Goal: Information Seeking & Learning: Learn about a topic

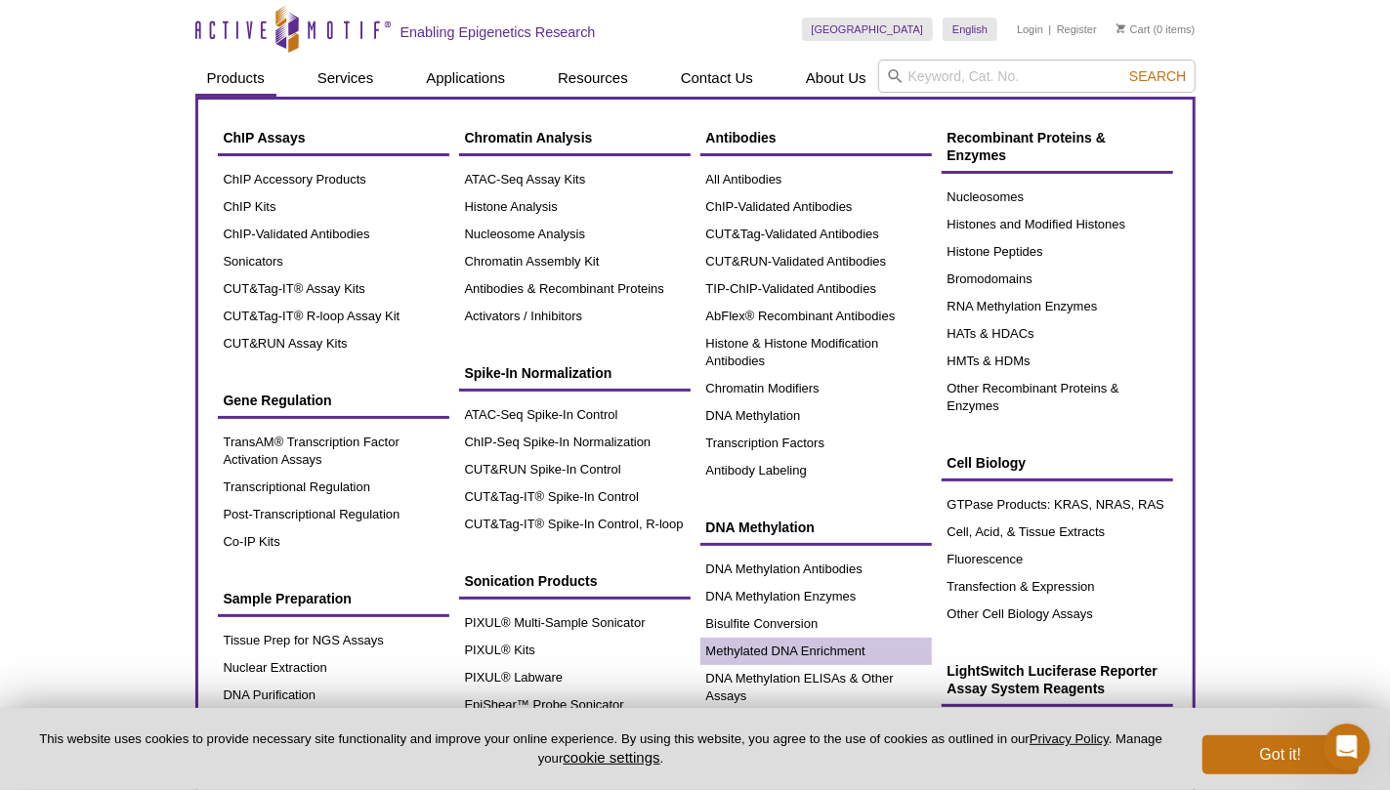
scroll to position [293, 0]
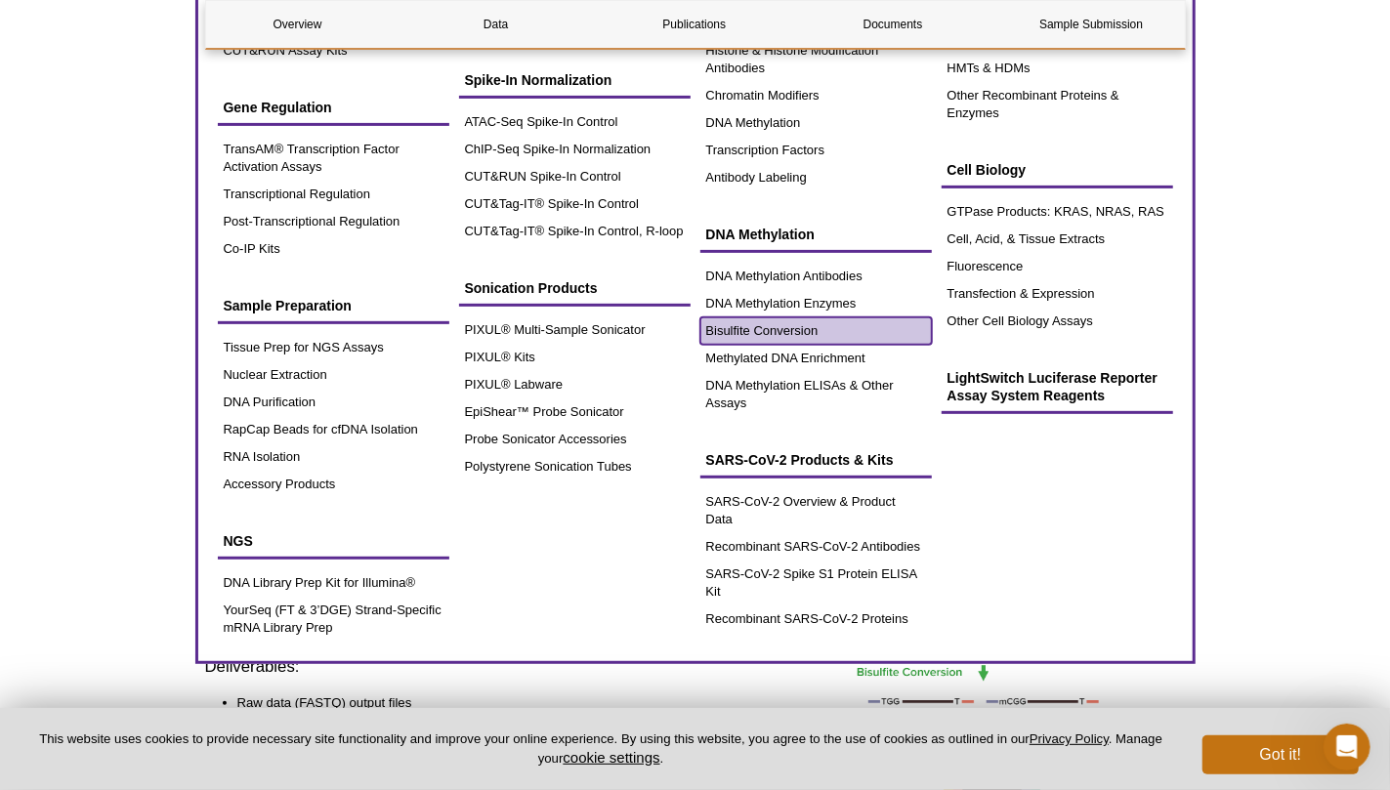
click at [804, 333] on link "Bisulfite Conversion" at bounding box center [817, 331] width 232 height 27
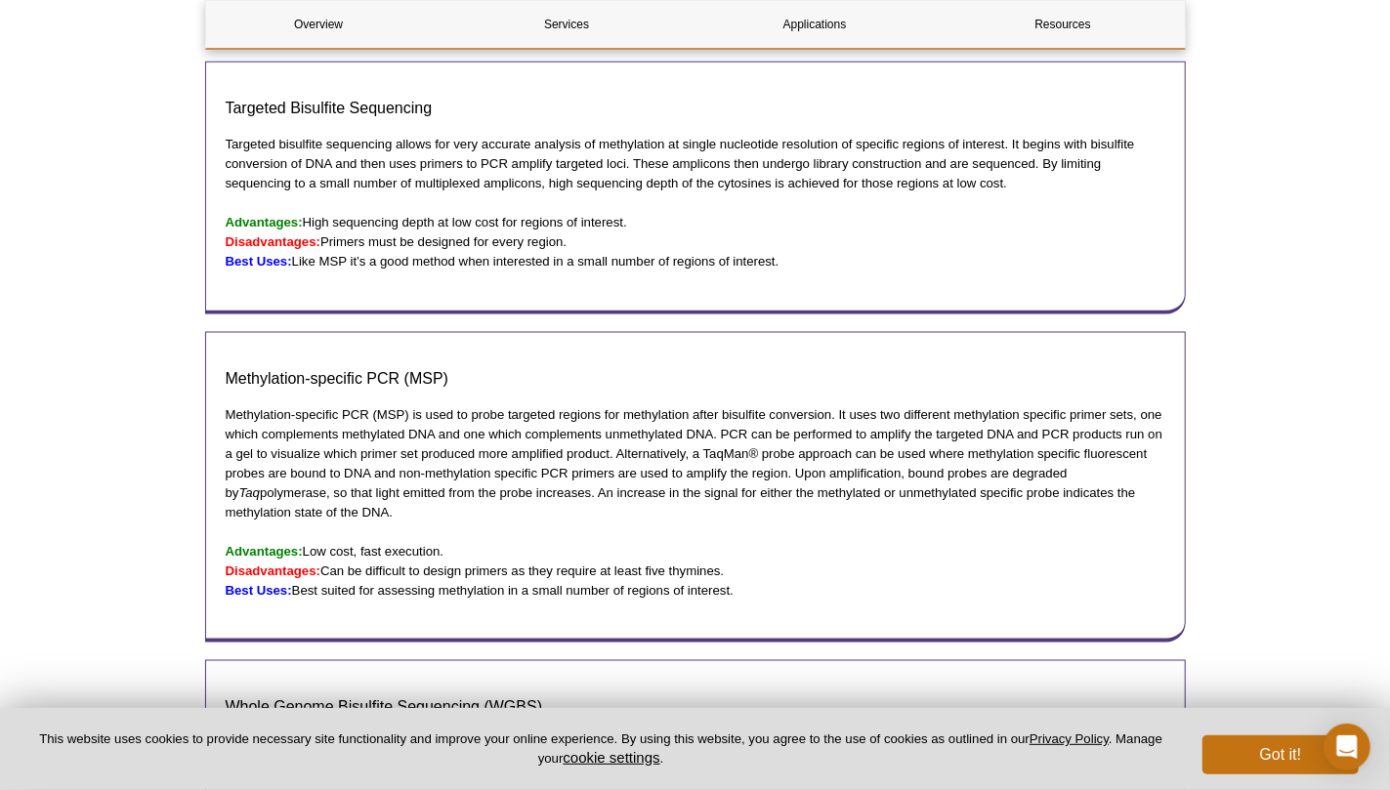
scroll to position [1546, 0]
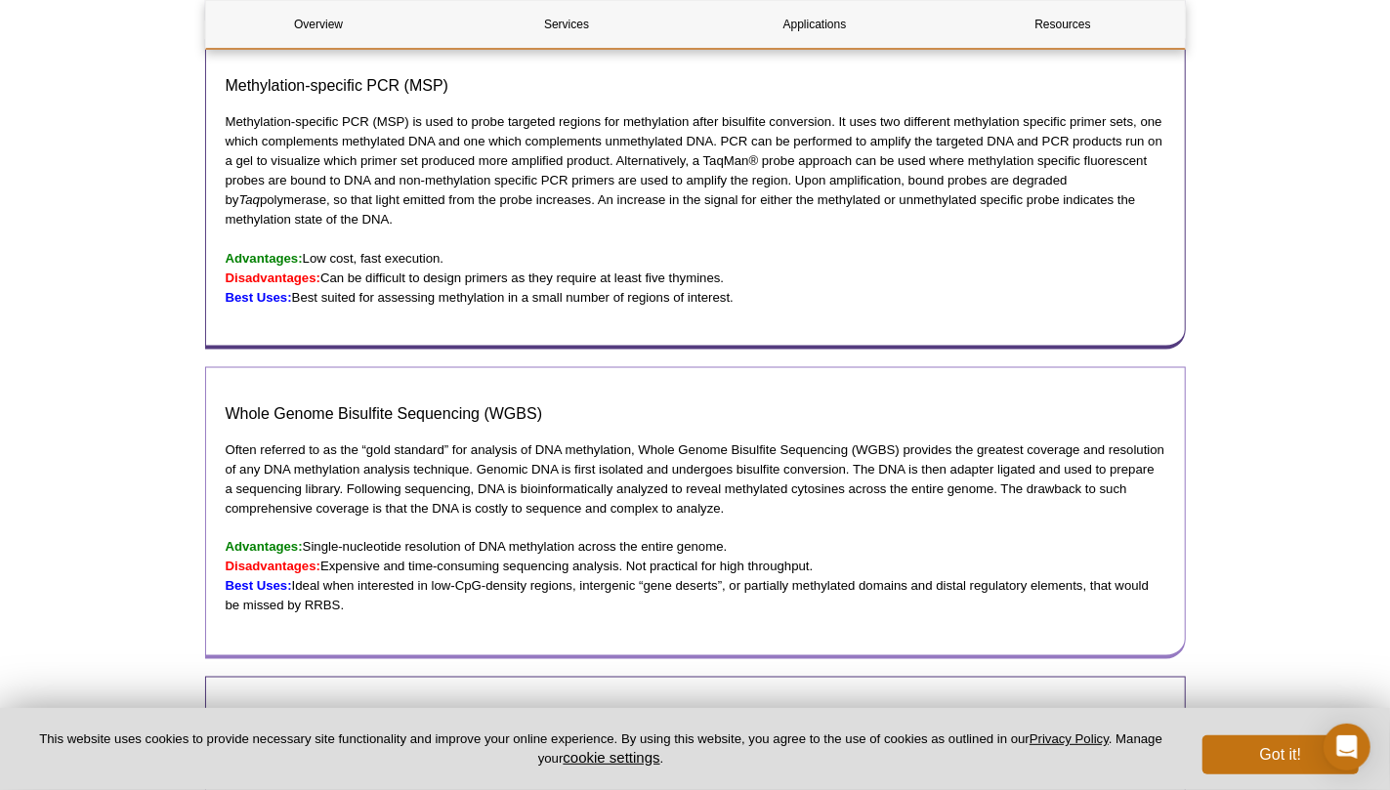
click at [341, 586] on p "Advantages: Single-nucleotide resolution of DNA methylation across the entire g…" at bounding box center [696, 577] width 940 height 78
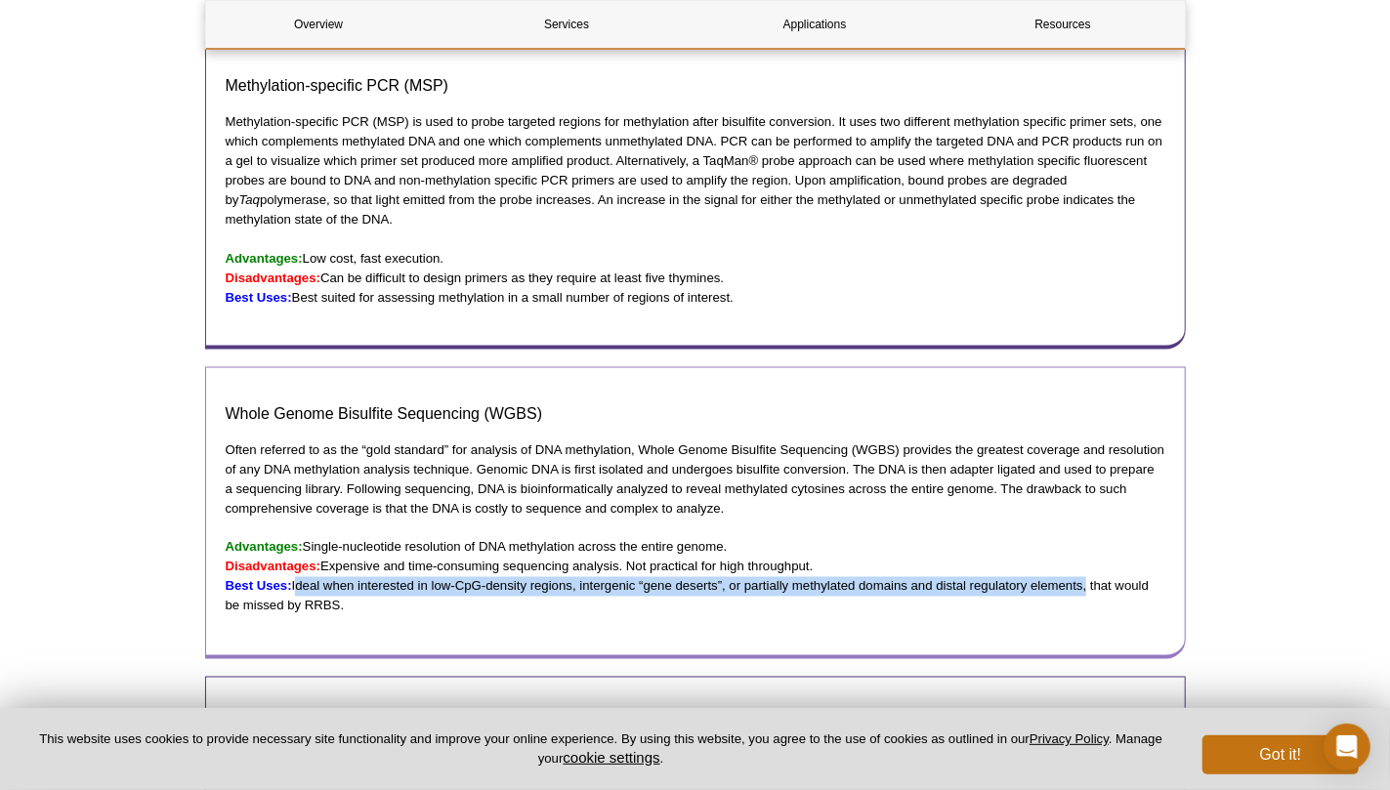
drag, startPoint x: 1086, startPoint y: 565, endPoint x: 295, endPoint y: 568, distance: 790.5
click at [295, 568] on p "Advantages: Single-nucleotide resolution of DNA methylation across the entire g…" at bounding box center [696, 577] width 940 height 78
copy p "Ideal when interested in low-CpG-density regions, intergenic “gene deserts”, or…"
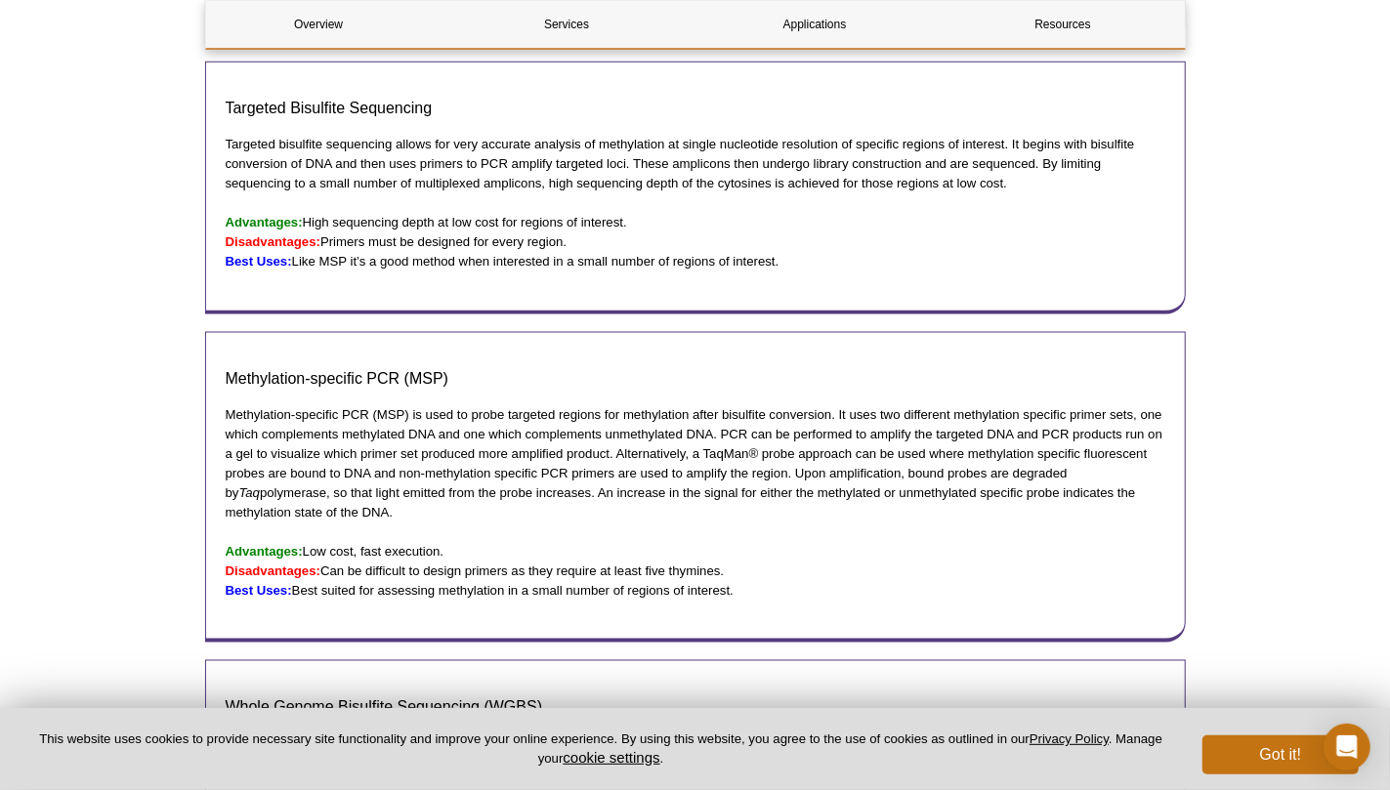
scroll to position [666, 0]
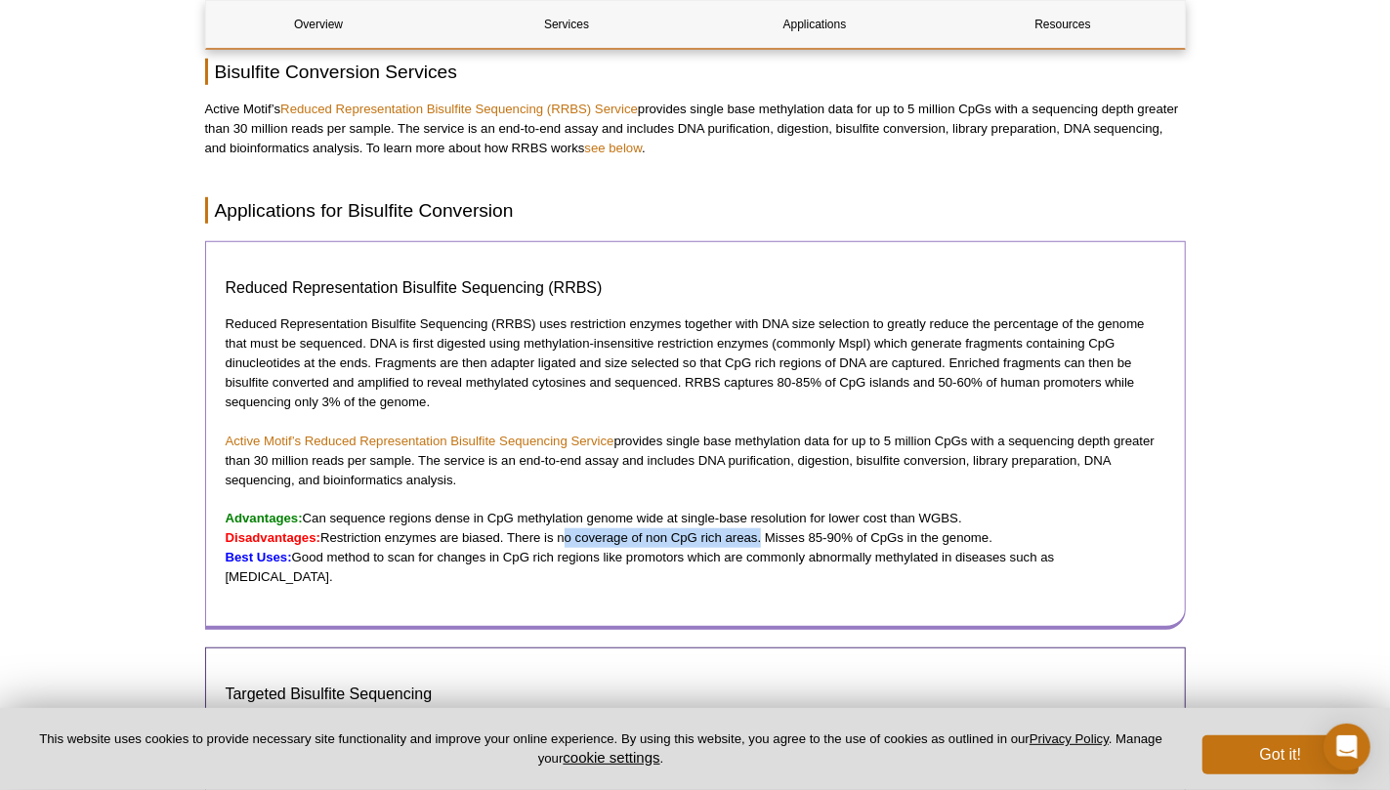
drag, startPoint x: 563, startPoint y: 539, endPoint x: 761, endPoint y: 536, distance: 198.4
click at [761, 536] on p "Advantages: Can sequence regions dense in CpG methylation genome wide at single…" at bounding box center [696, 548] width 940 height 78
copy p "no coverage of non CpG rich areas"
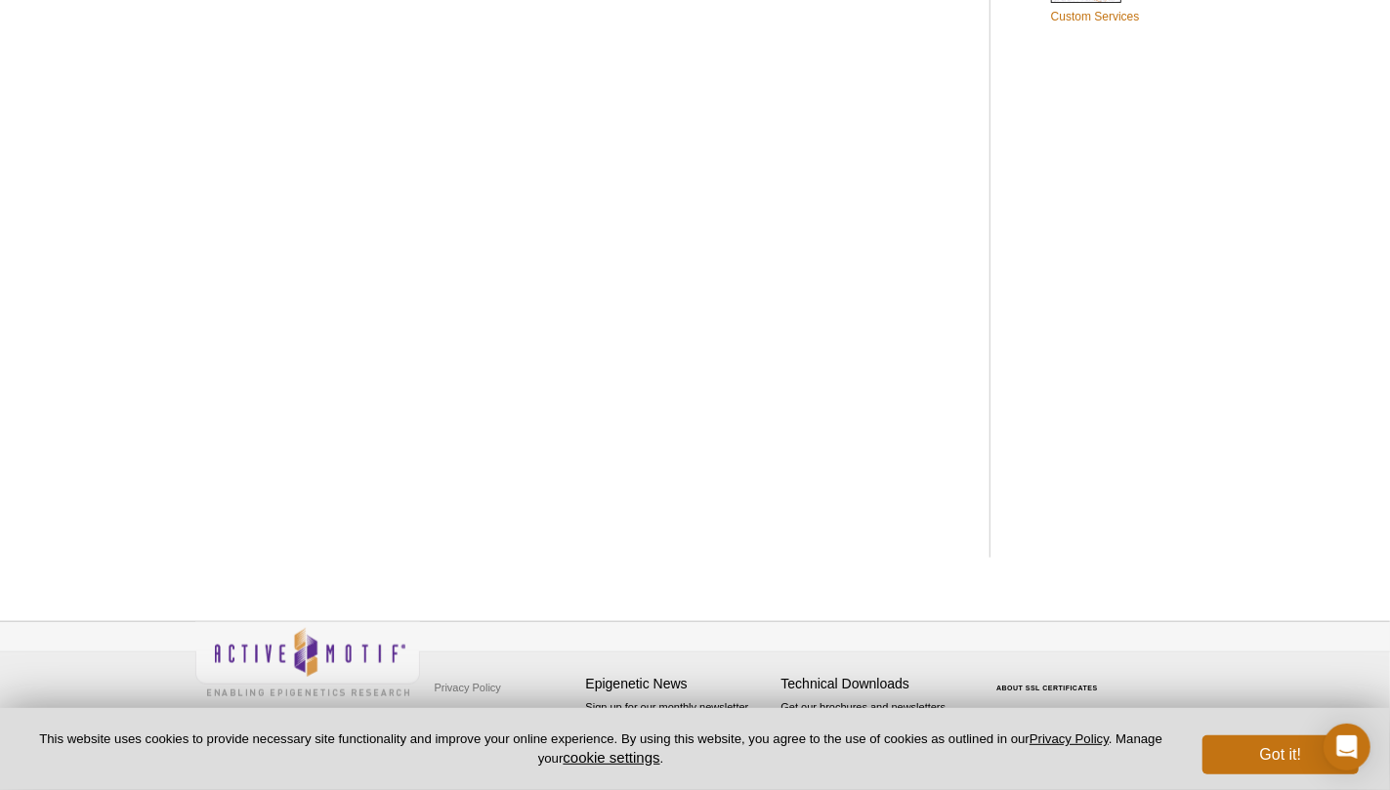
scroll to position [150, 0]
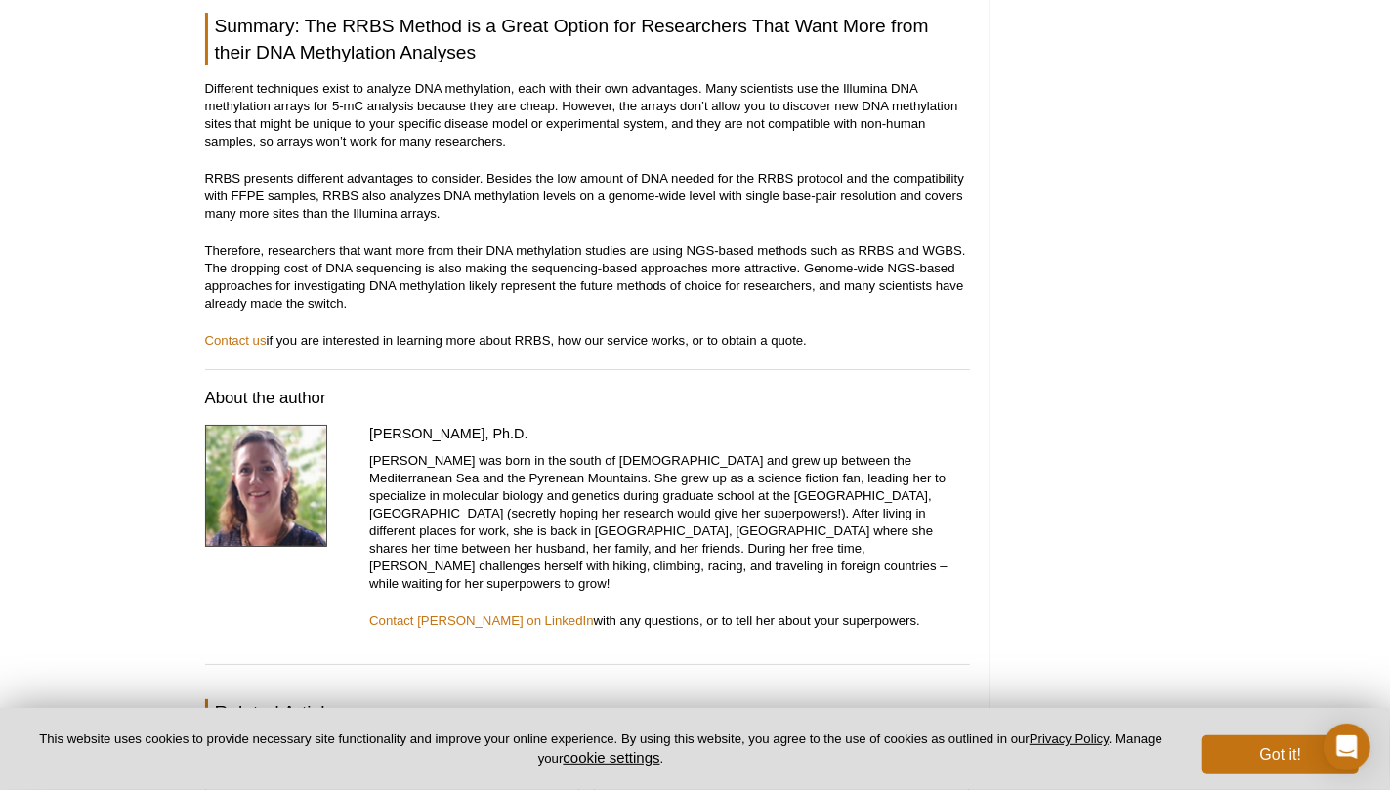
scroll to position [4390, 0]
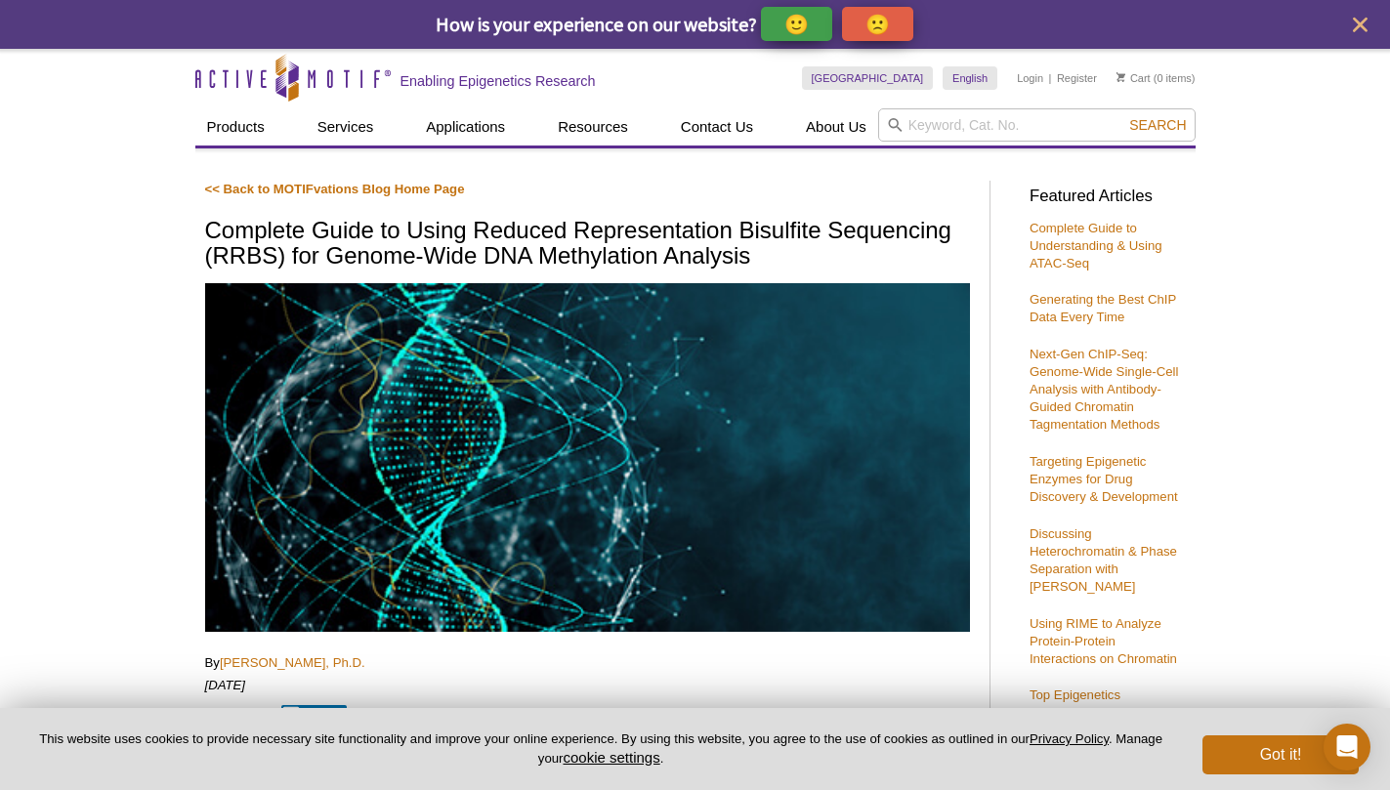
scroll to position [4097, 0]
